Goal: Information Seeking & Learning: Learn about a topic

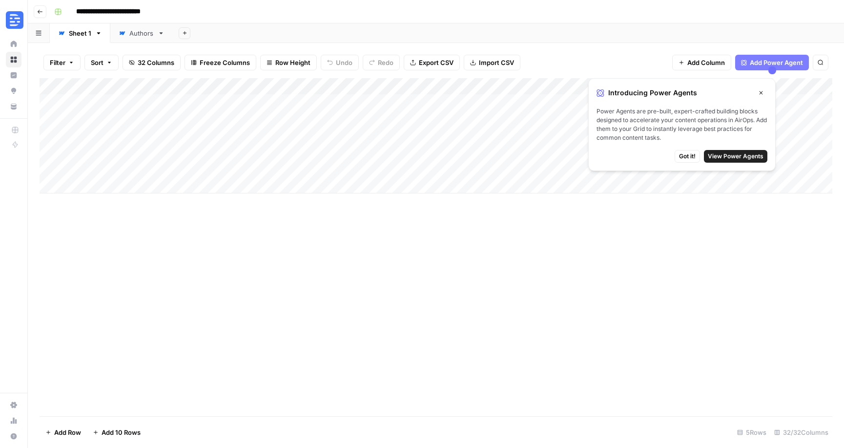
click at [762, 93] on icon "button" at bounding box center [761, 92] width 3 height 3
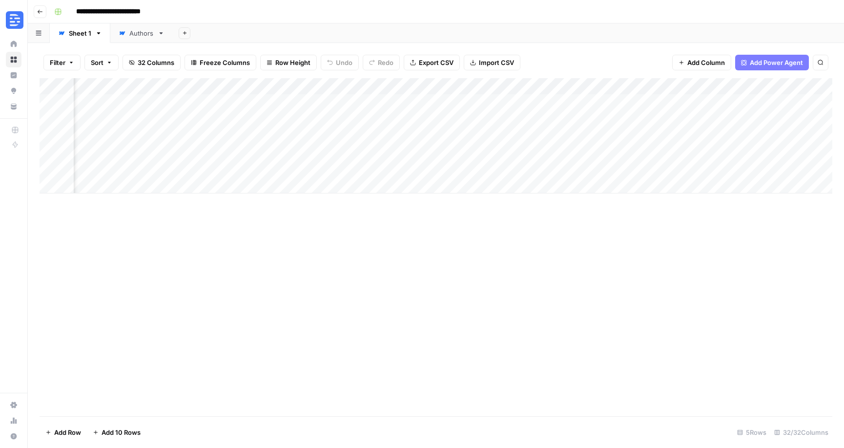
scroll to position [0, 2100]
